Goal: Download file/media

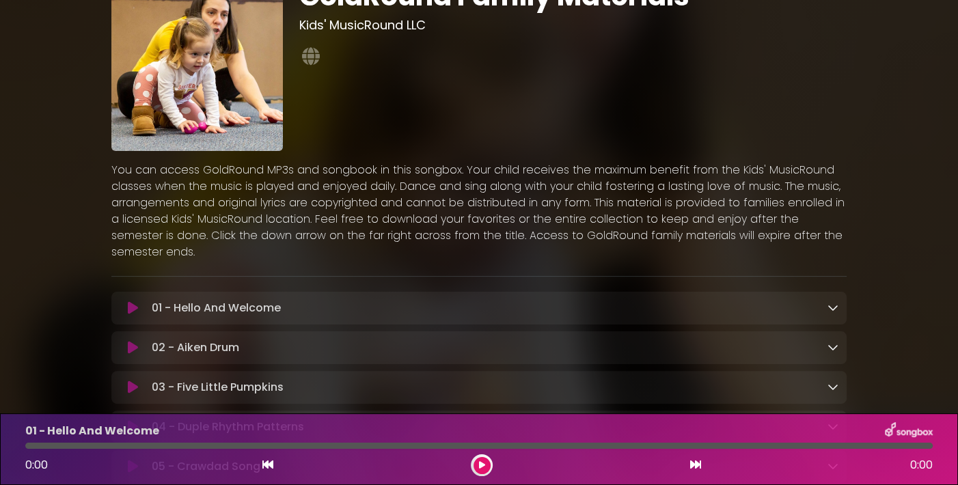
scroll to position [115, 0]
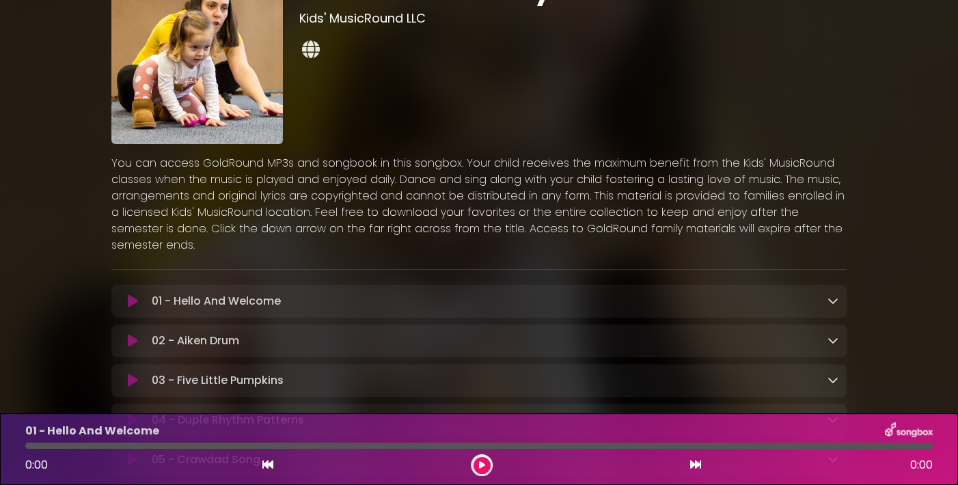
click at [309, 51] on icon at bounding box center [310, 49] width 23 height 18
click at [833, 301] on icon at bounding box center [832, 300] width 11 height 11
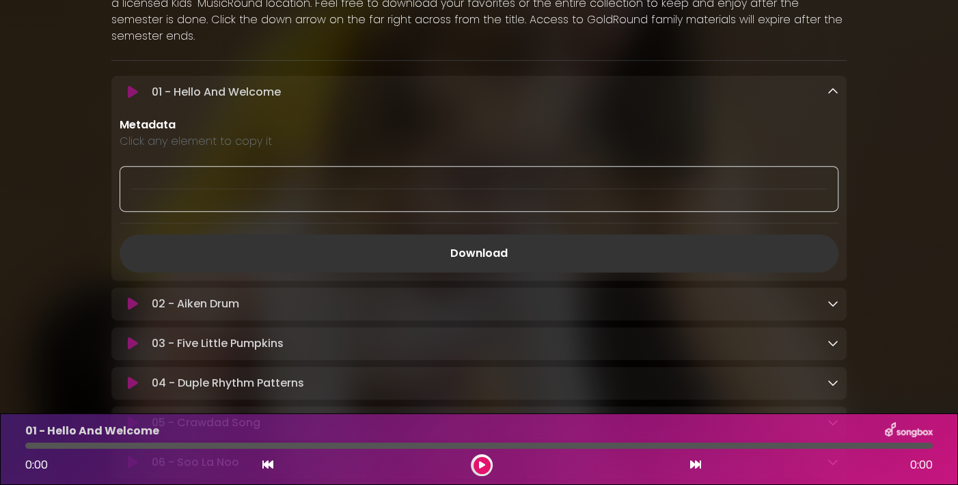
scroll to position [344, 0]
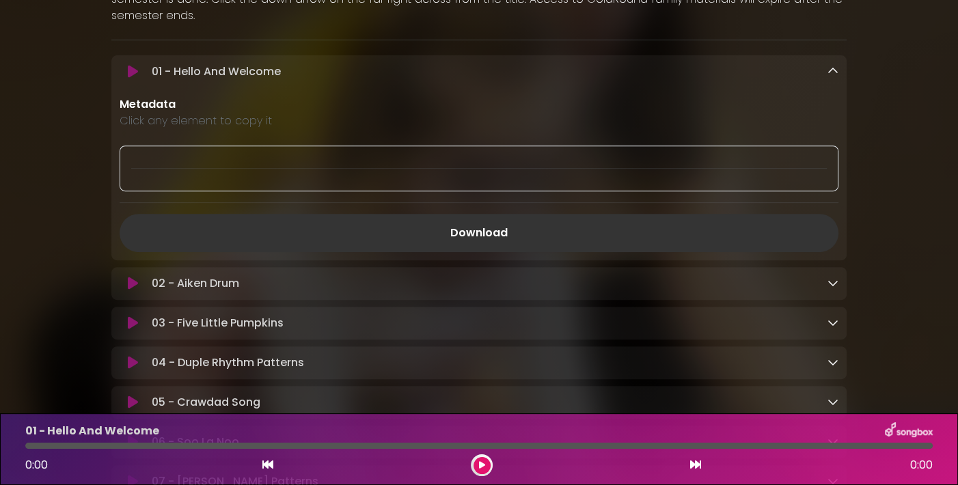
click at [833, 285] on icon at bounding box center [832, 282] width 11 height 11
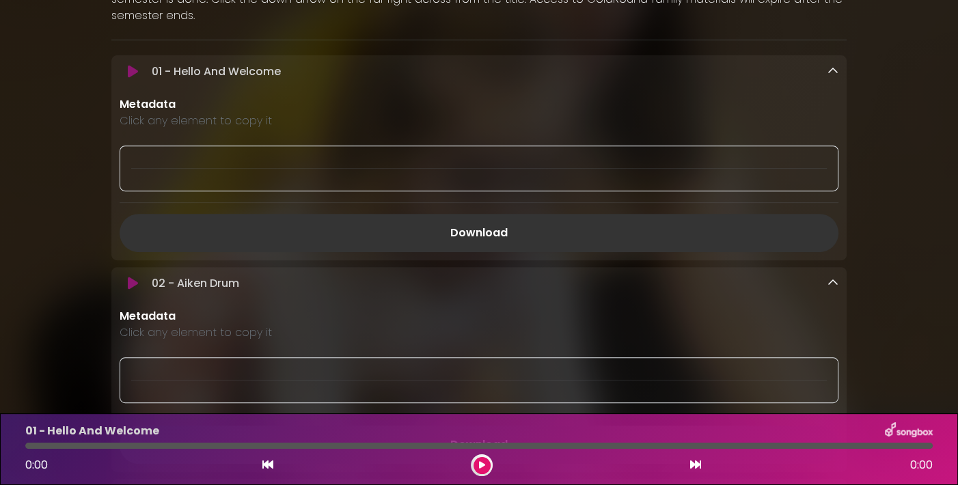
click at [833, 286] on icon at bounding box center [832, 282] width 11 height 11
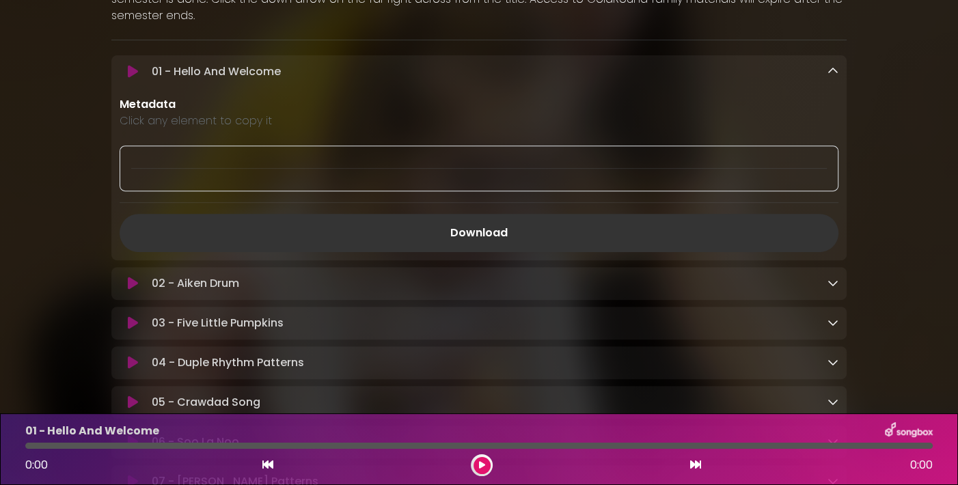
click at [830, 73] on icon at bounding box center [832, 71] width 11 height 11
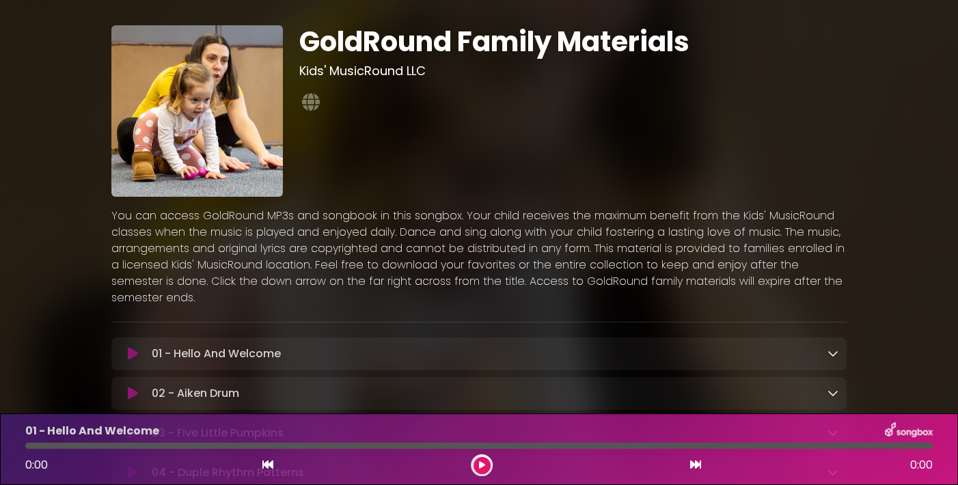
scroll to position [0, 0]
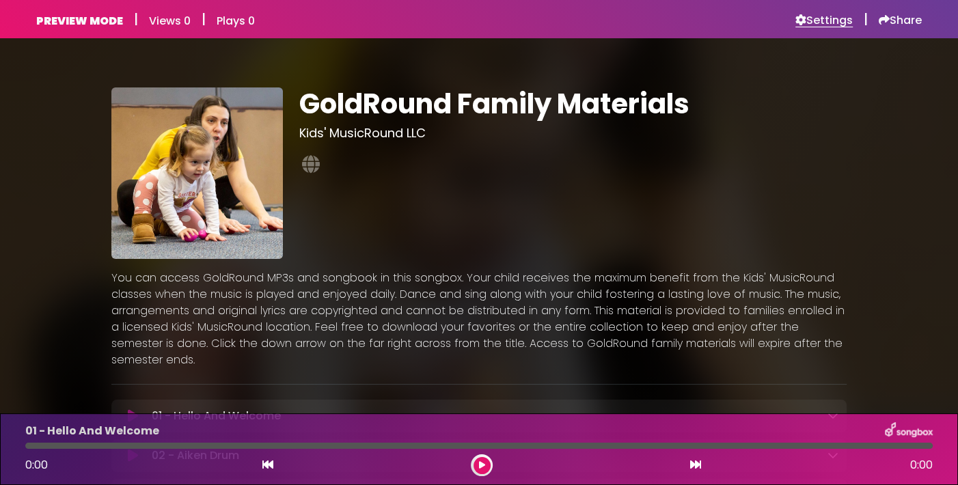
click at [831, 20] on h6 "Settings" at bounding box center [823, 21] width 57 height 14
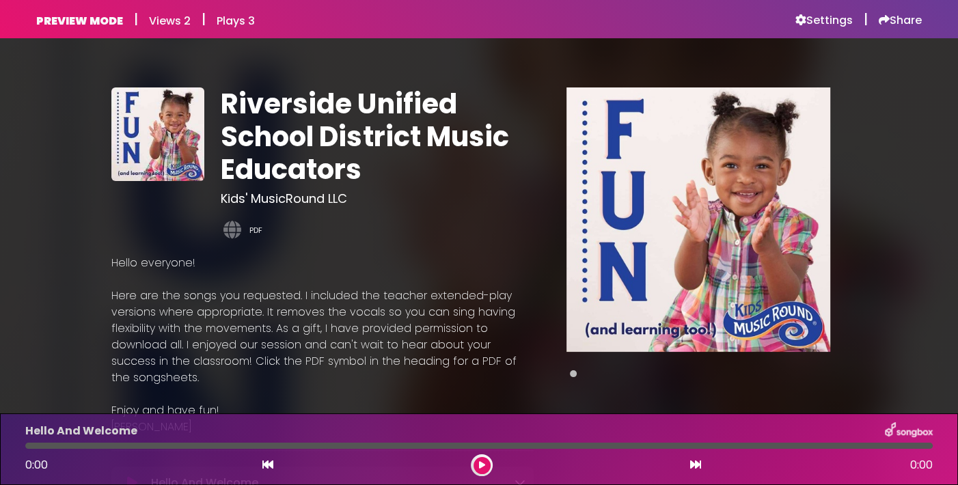
click at [256, 233] on link "PDF" at bounding box center [255, 231] width 13 height 12
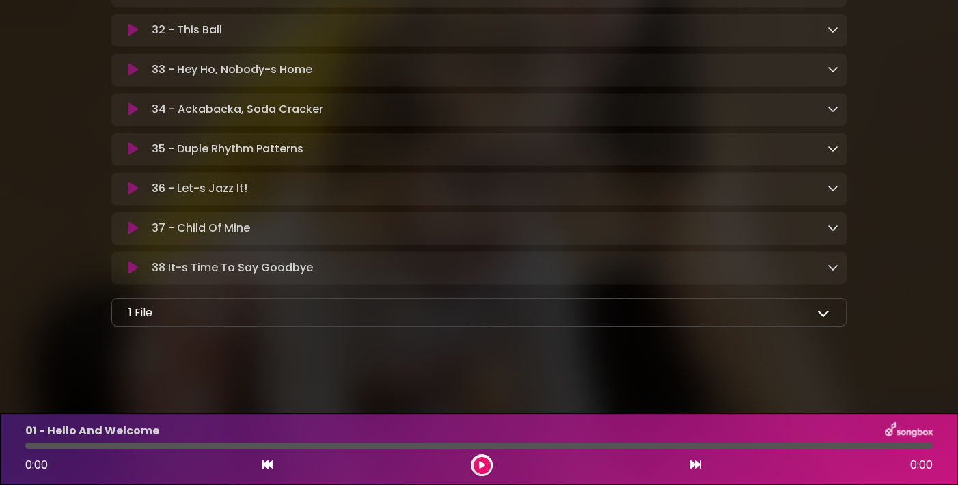
scroll to position [1642, 0]
click at [823, 315] on icon at bounding box center [823, 312] width 12 height 12
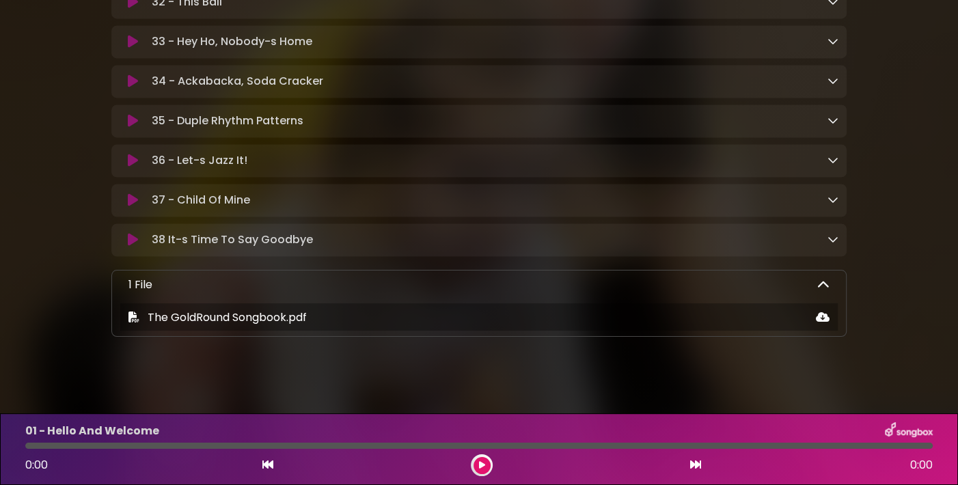
click at [823, 290] on icon at bounding box center [823, 284] width 12 height 12
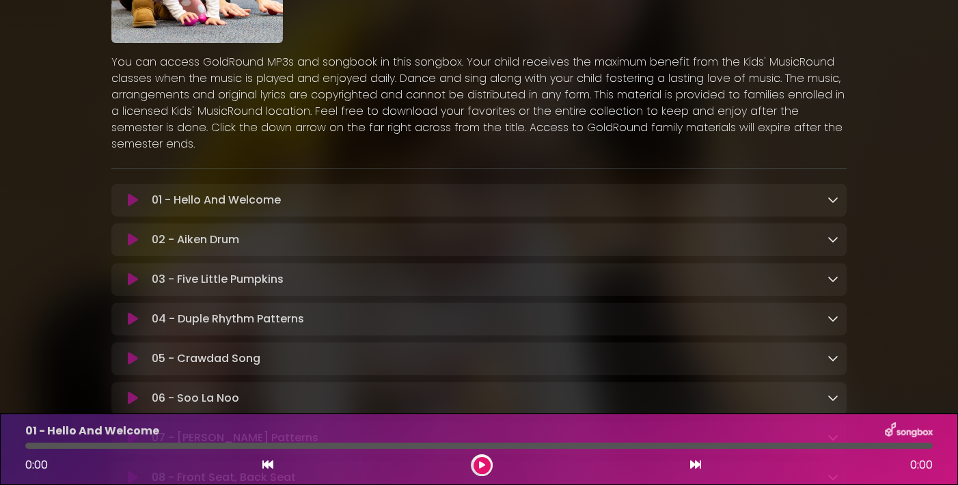
scroll to position [0, 0]
